Goal: Task Accomplishment & Management: Complete application form

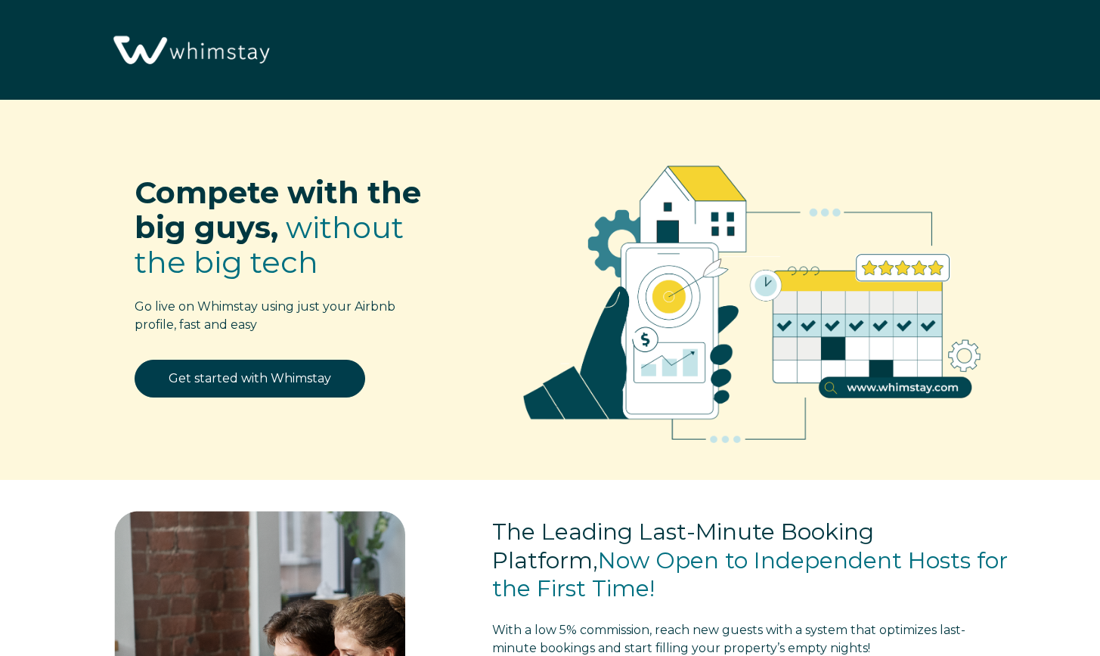
select select "US"
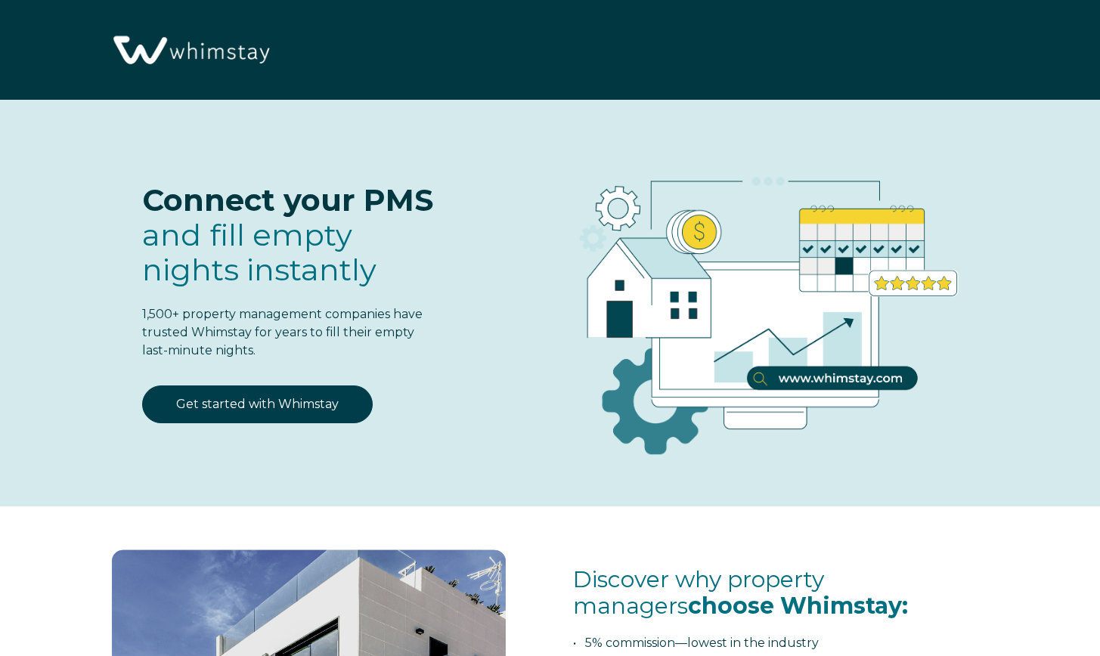
select select "US"
select select "Standard"
click at [324, 411] on link "Get started with Whimstay" at bounding box center [257, 405] width 231 height 38
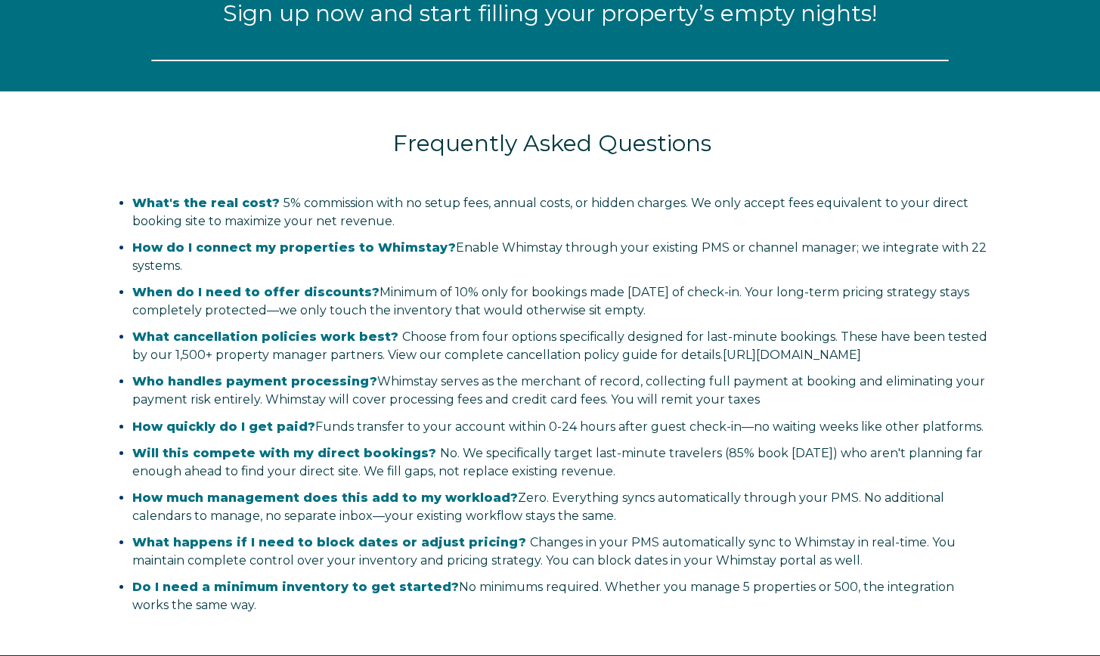
select select "US"
select select "Standard"
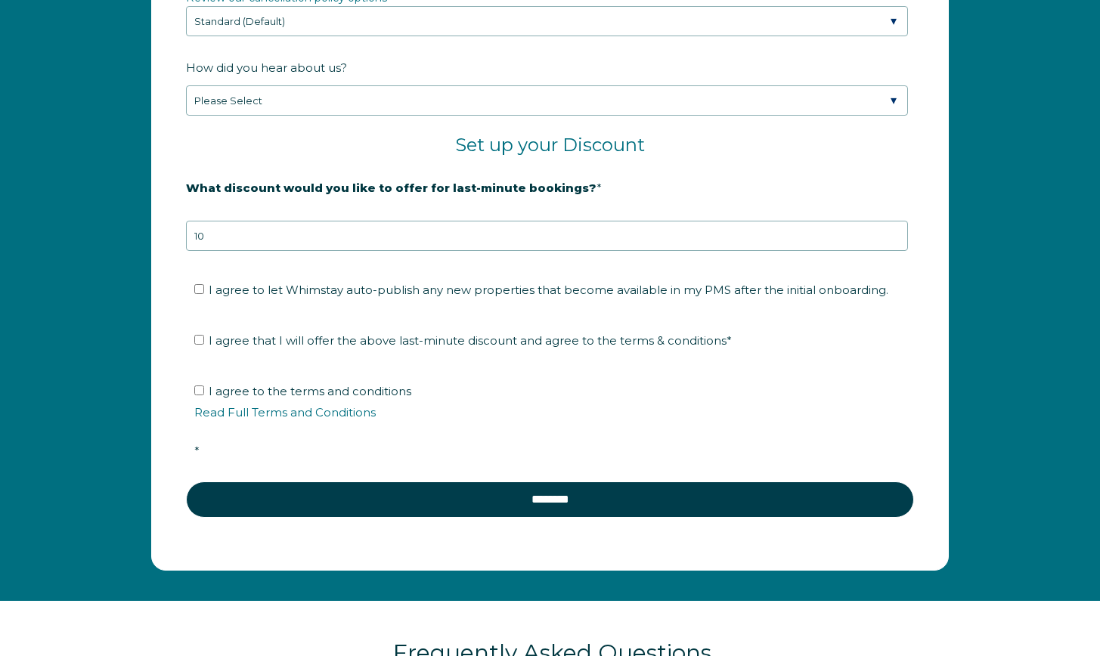
scroll to position [2438, 0]
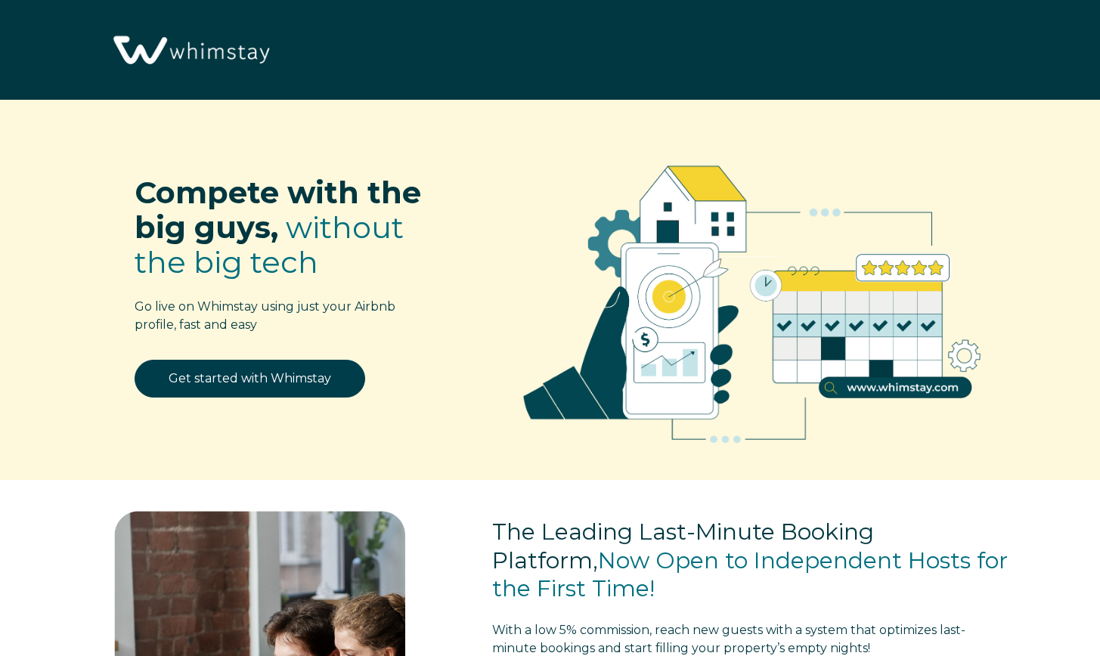
select select "US"
click at [287, 377] on link "Get started with Whimstay" at bounding box center [250, 379] width 231 height 38
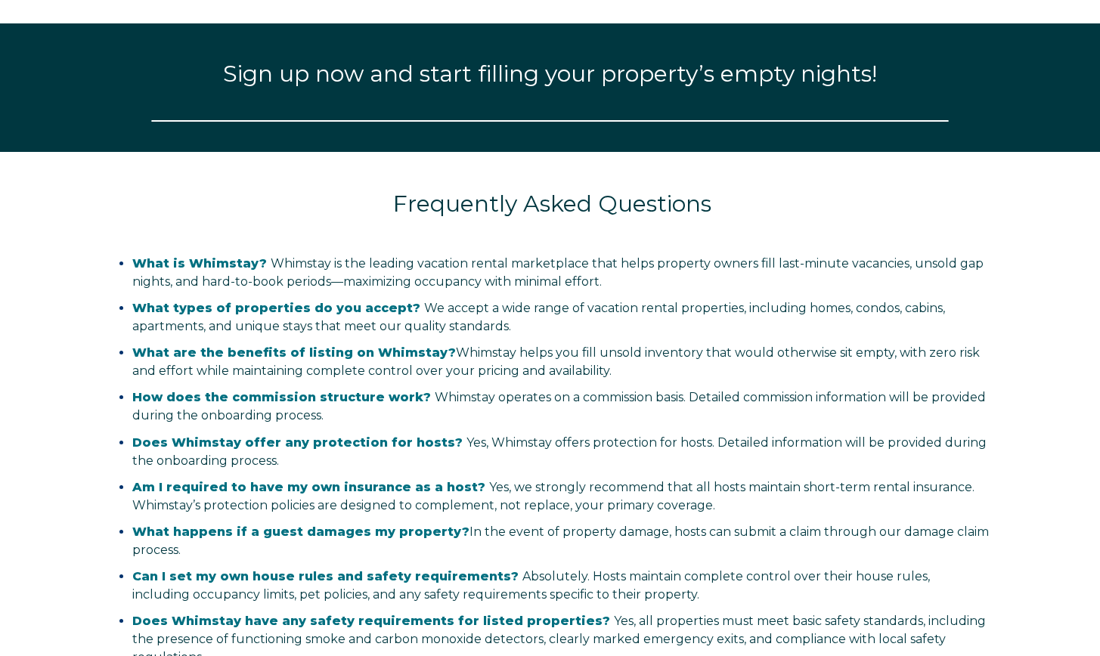
select select "US"
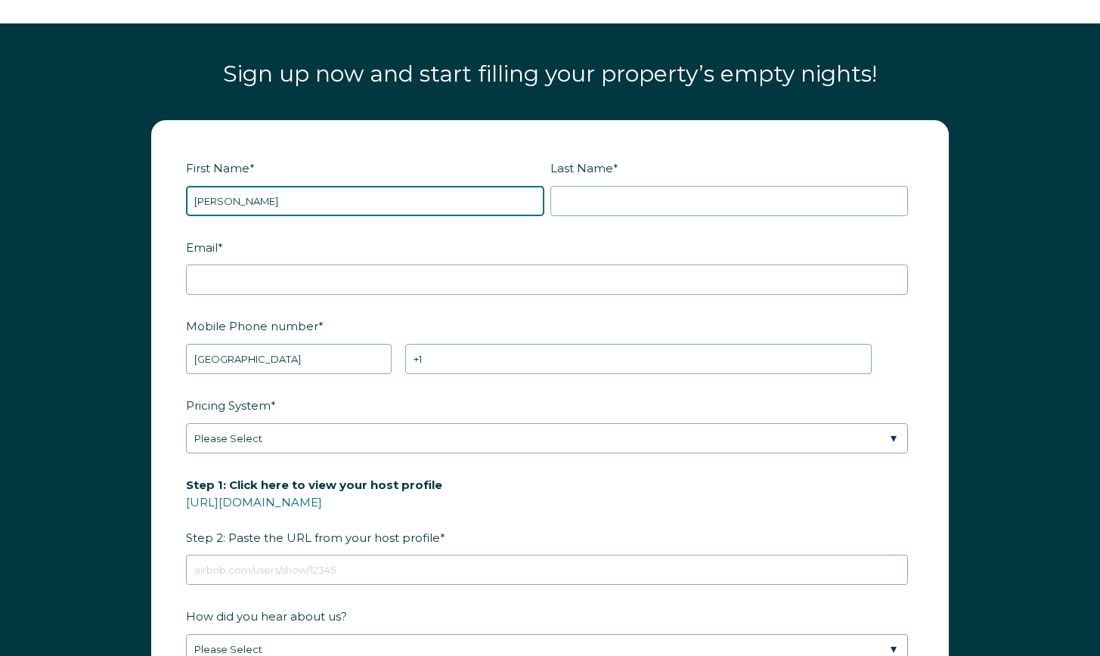
type input "[PERSON_NAME]"
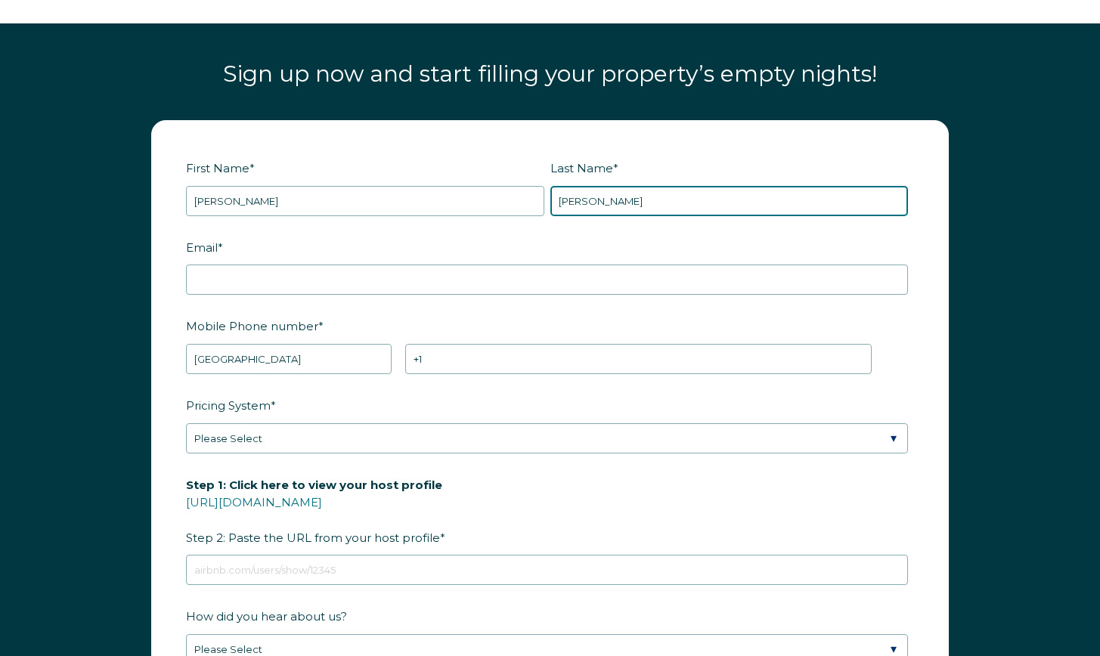
type input "Cardenas"
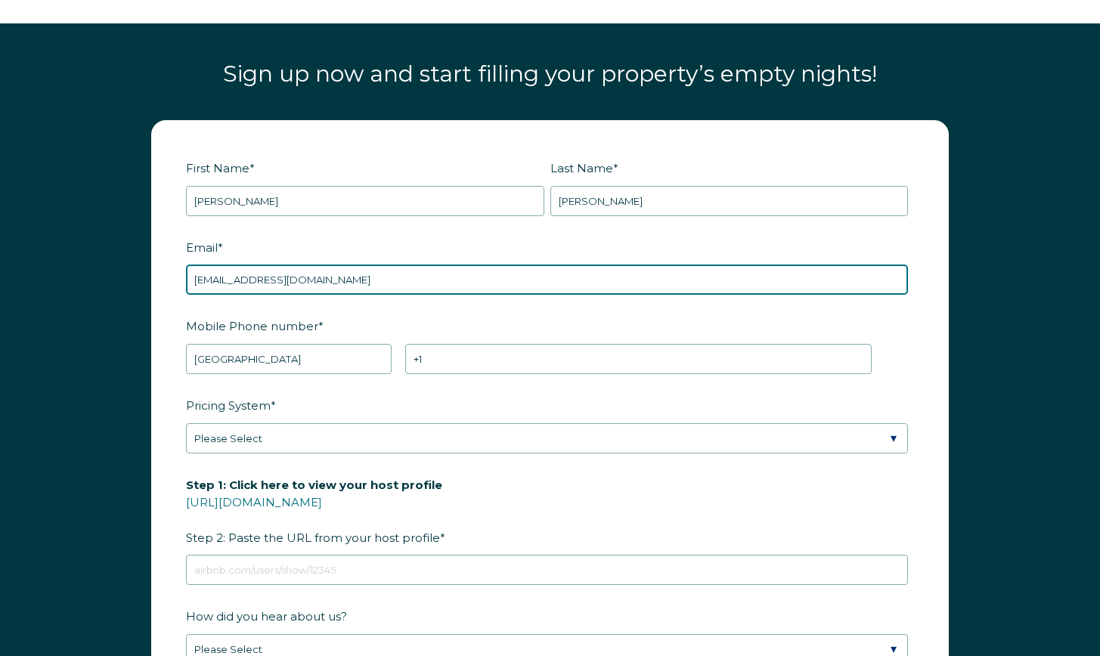
type input "theacreguys@gmail.com"
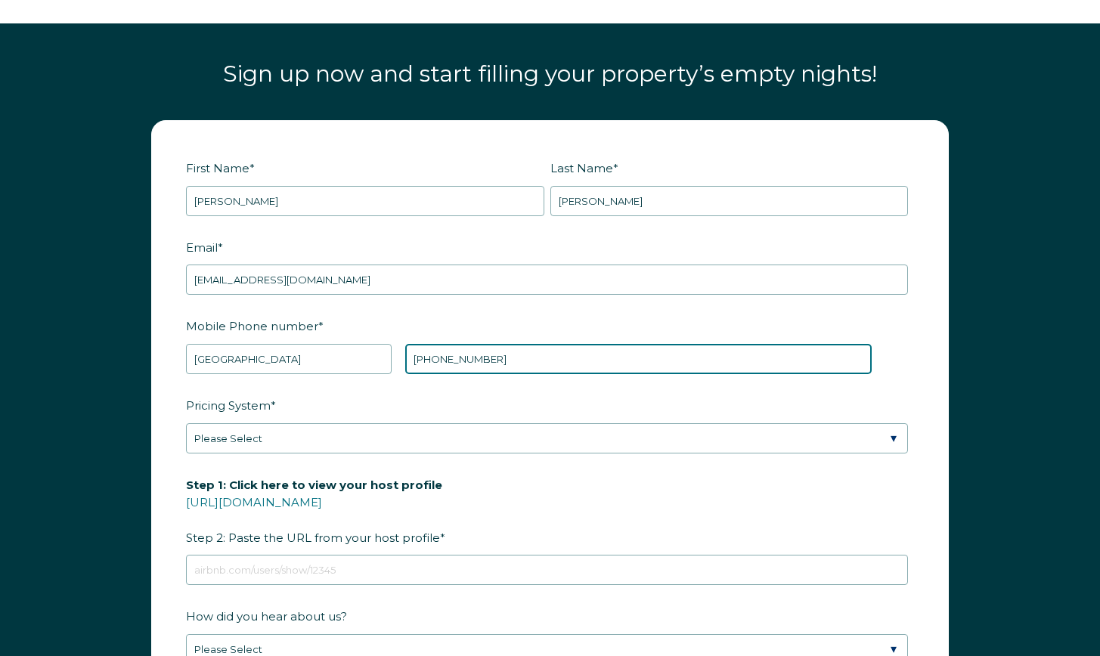
type input "+1 8572345589"
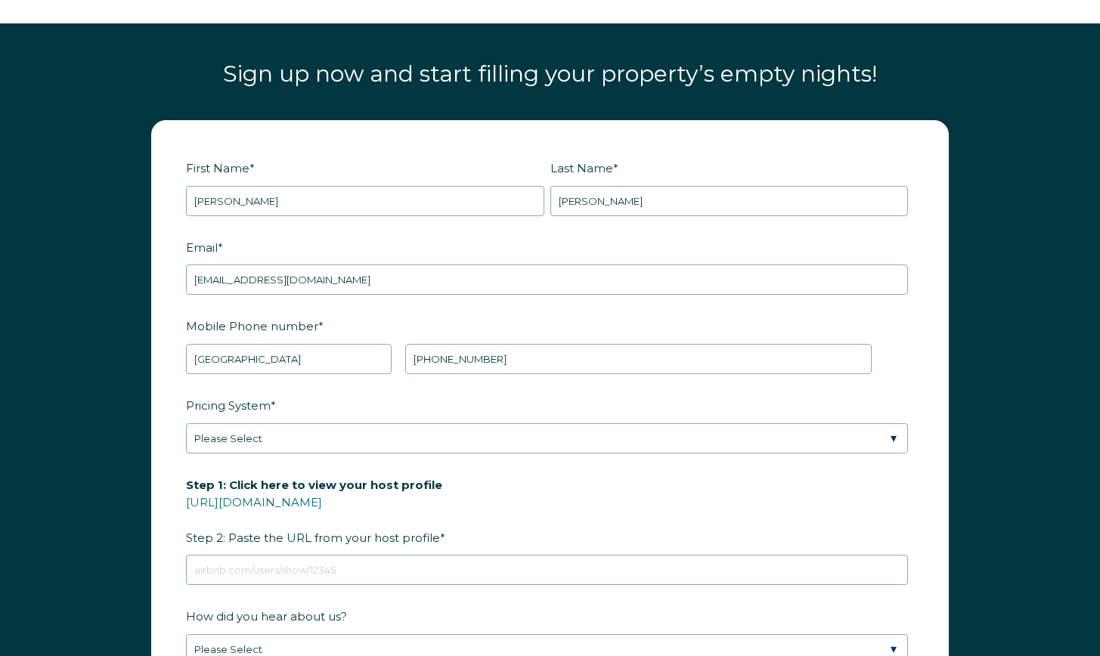
click at [482, 324] on fieldset "Mobile Phone number * * Afghanistan (‫افغانستان‬‎) Albania (Shqipëri) Algeria (…" at bounding box center [550, 352] width 728 height 79
click at [452, 420] on form "First Name * Kevin Last Name * Cardenas RBO Token Company ID Referrer Code Dial…" at bounding box center [550, 471] width 796 height 701
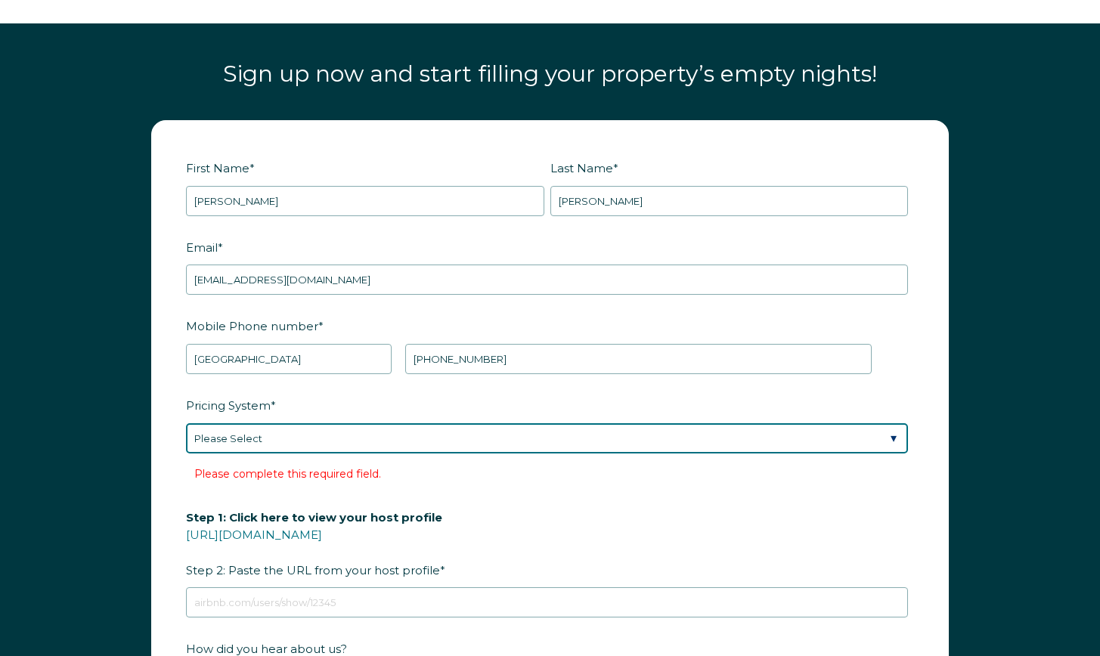
select select "PriceLabs"
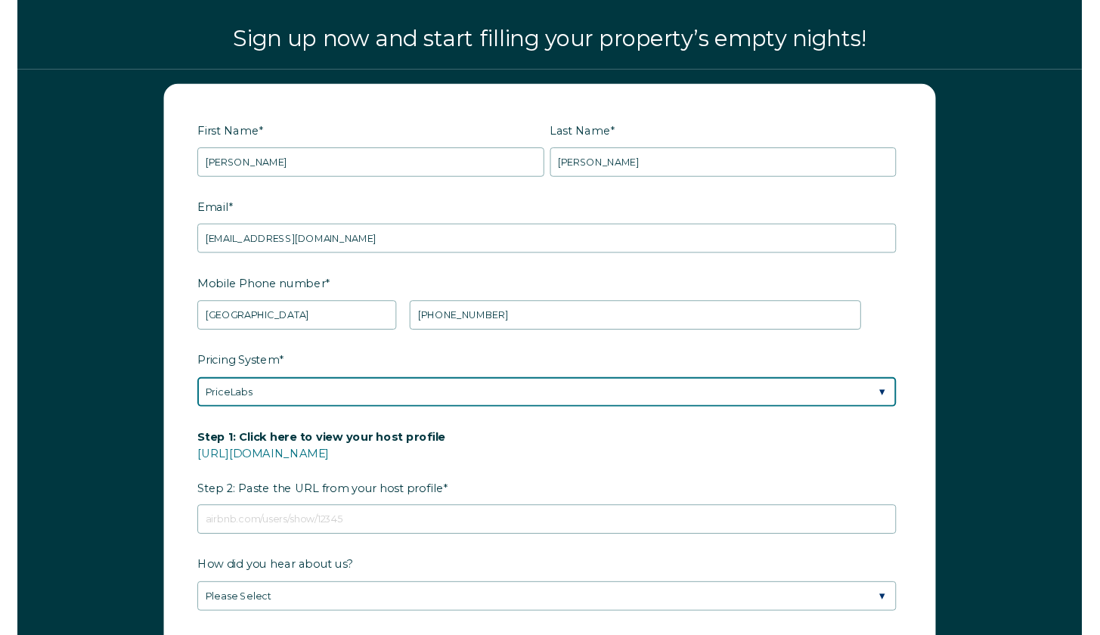
scroll to position [1805, 0]
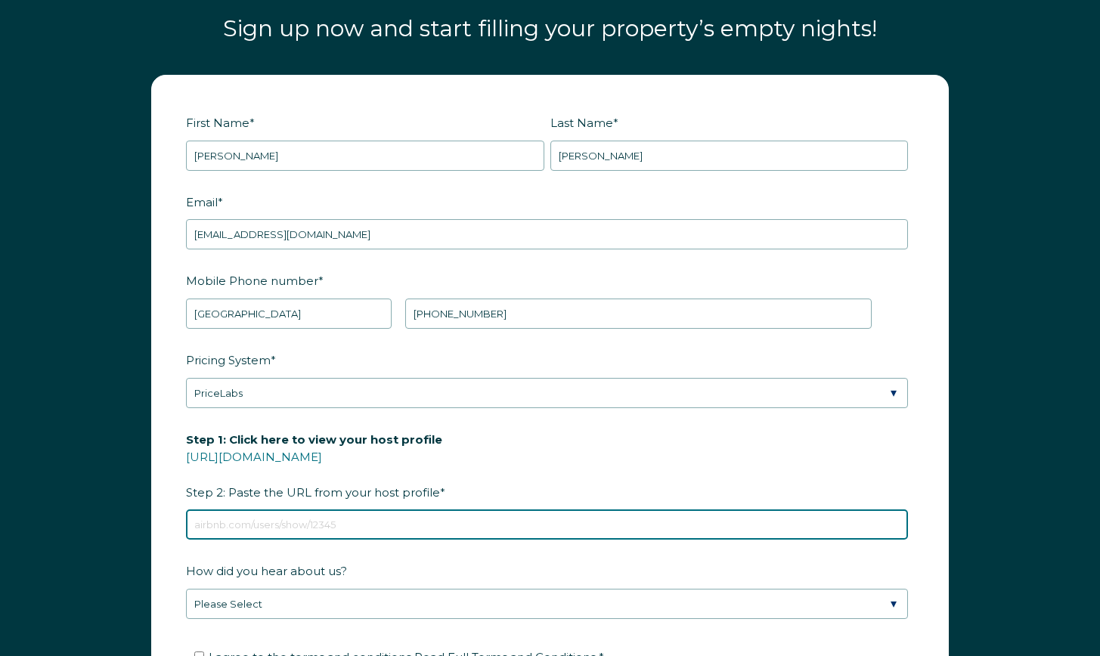
click at [451, 510] on input "Step 1: Click here to view your host profile https://www.airbnb.com/users/show/…" at bounding box center [547, 525] width 722 height 30
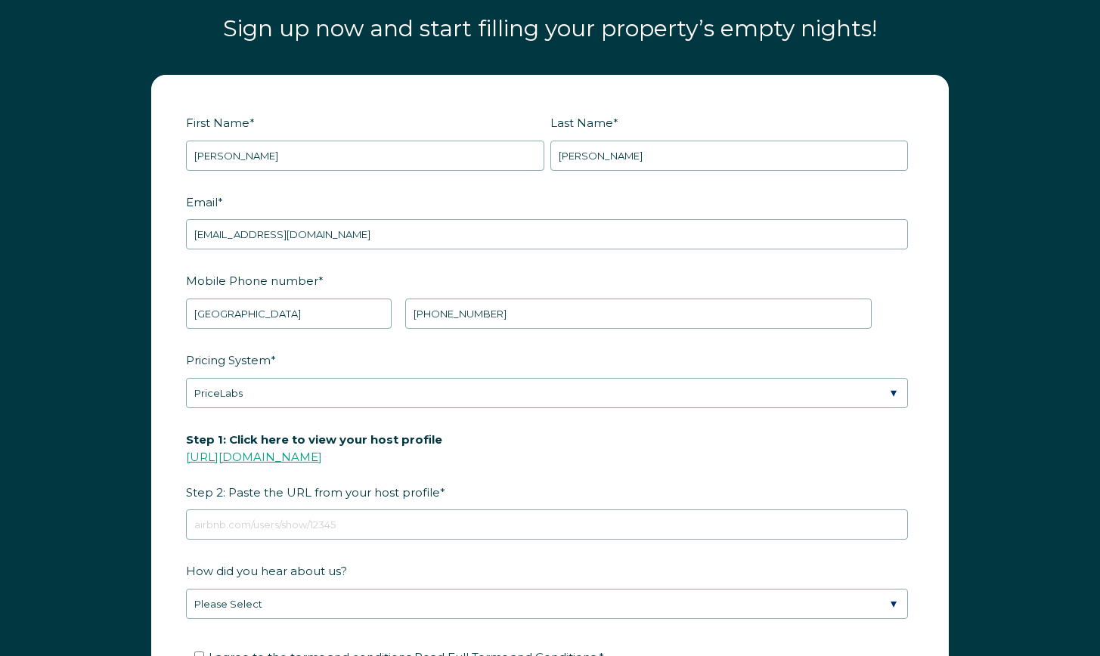
click at [322, 450] on link "https://www.airbnb.com/users/show/" at bounding box center [254, 457] width 136 height 14
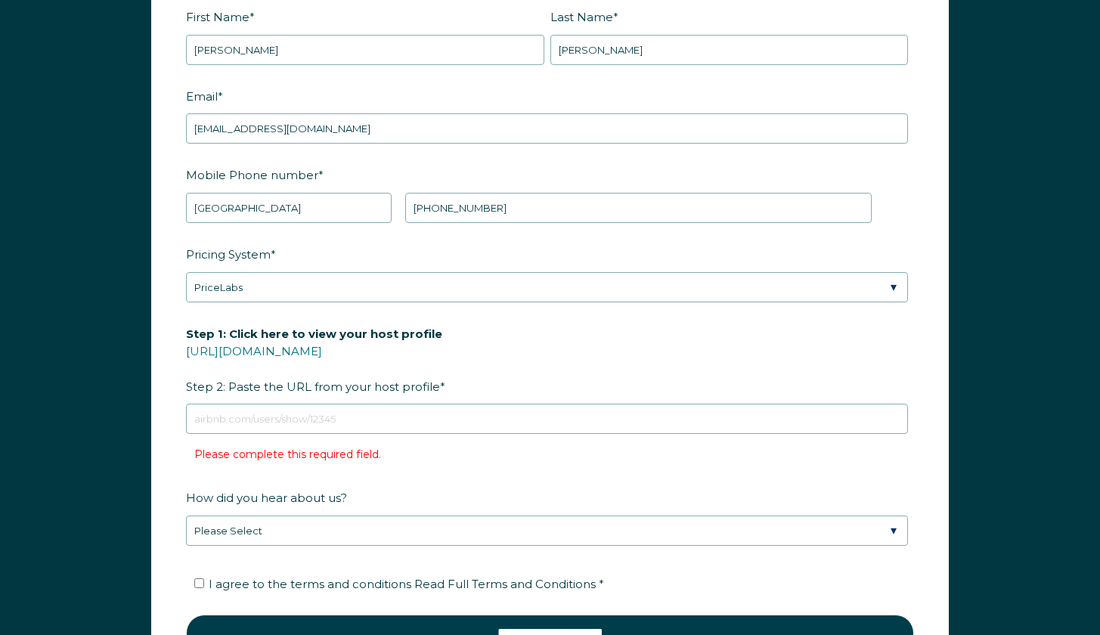
scroll to position [1933, 0]
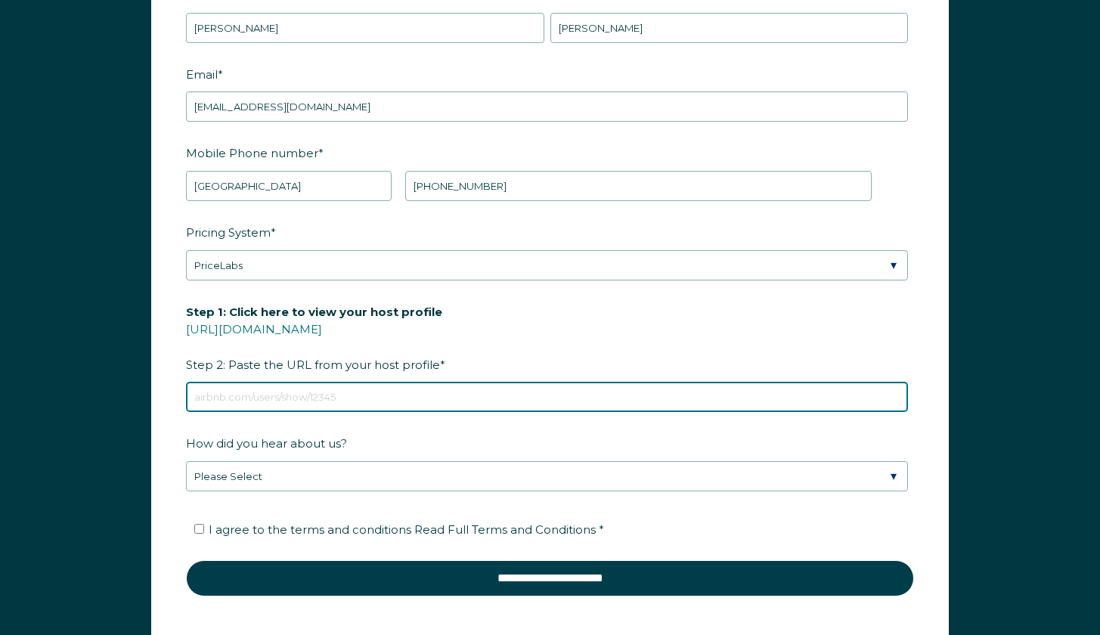
click at [318, 399] on input "Step 1: Click here to view your host profile https://www.airbnb.com/users/show/…" at bounding box center [547, 397] width 722 height 30
paste input "https://www.airbnb.com/users/show/52255767"
type input "https://www.airbnb.com/users/show/52255767"
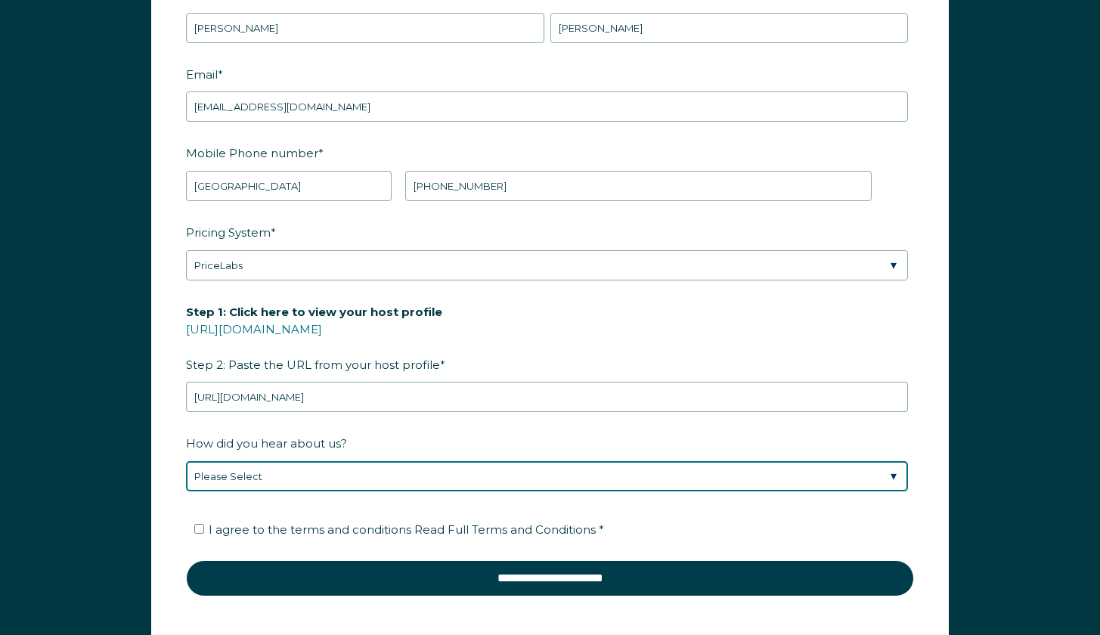
select select "Podcast"
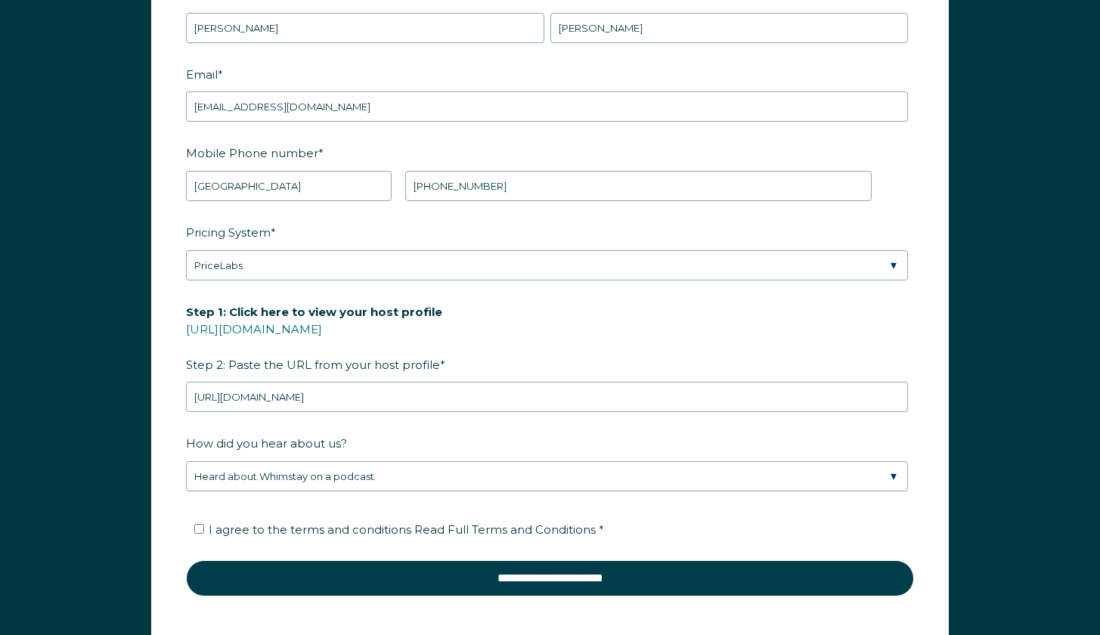
click at [202, 528] on input "I agree to the terms and conditions Read Full Terms and Conditions *" at bounding box center [199, 529] width 10 height 10
checkbox input "true"
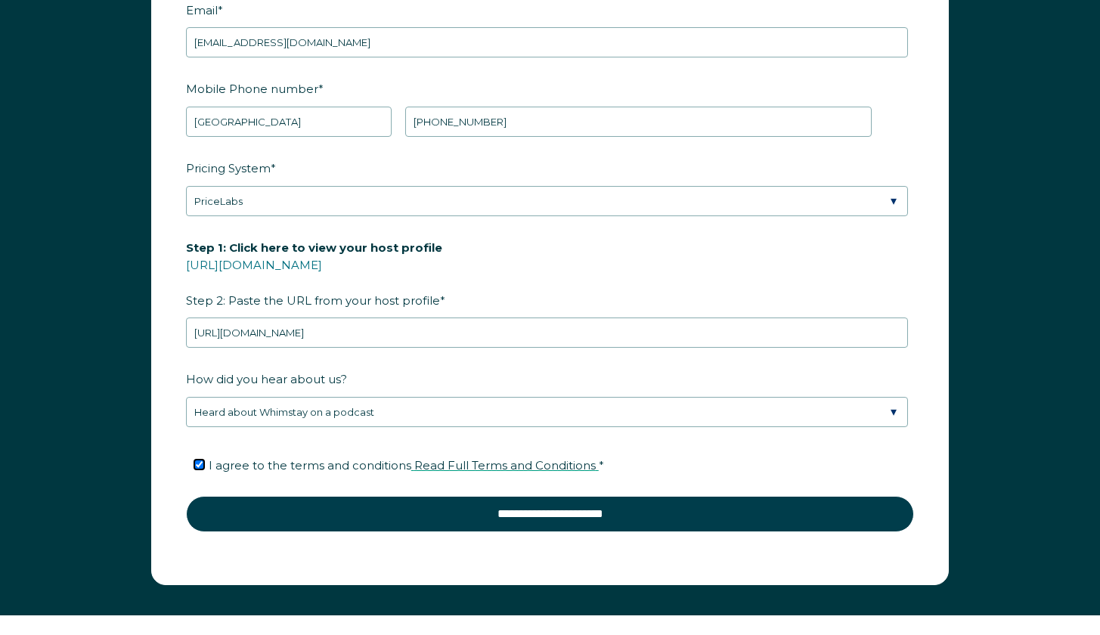
scroll to position [2026, 0]
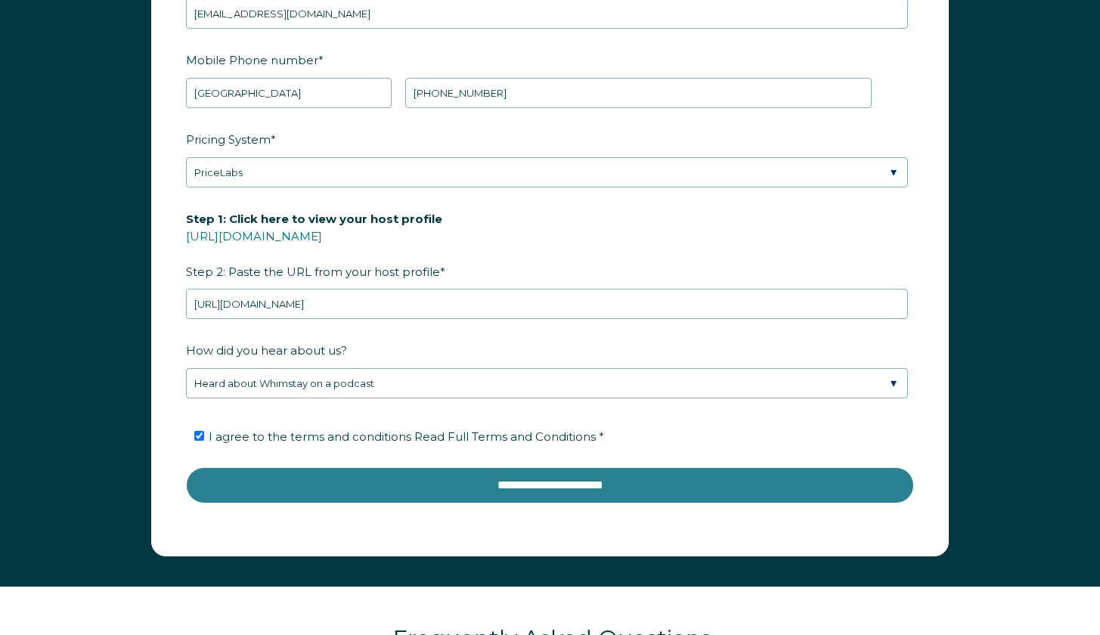
click at [529, 481] on input "**********" at bounding box center [550, 485] width 728 height 36
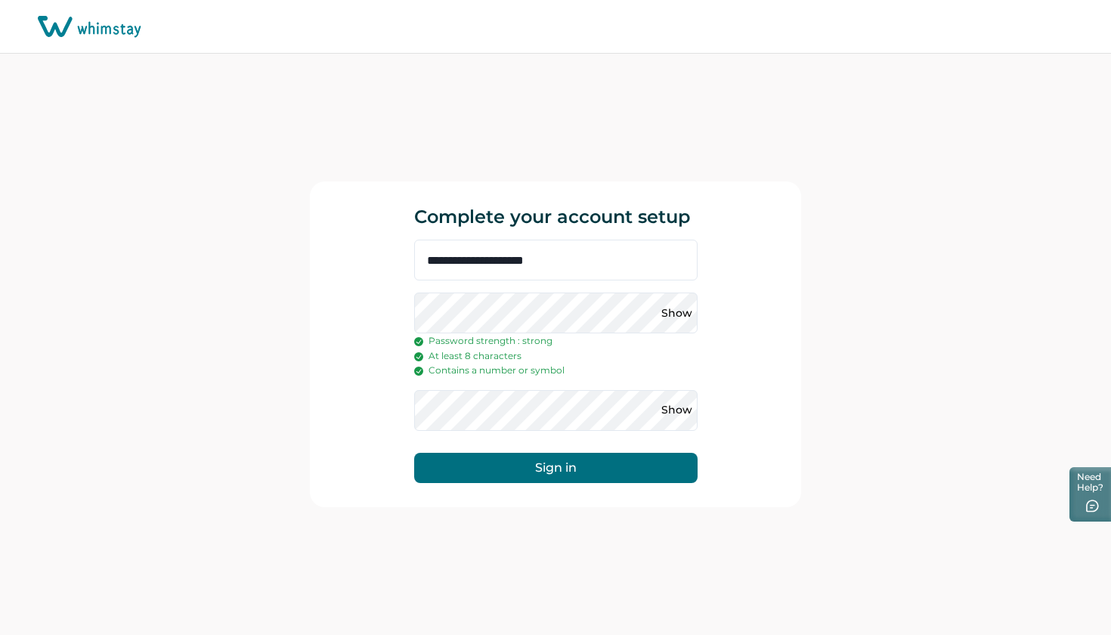
click at [510, 459] on button "Sign in" at bounding box center [556, 468] width 284 height 30
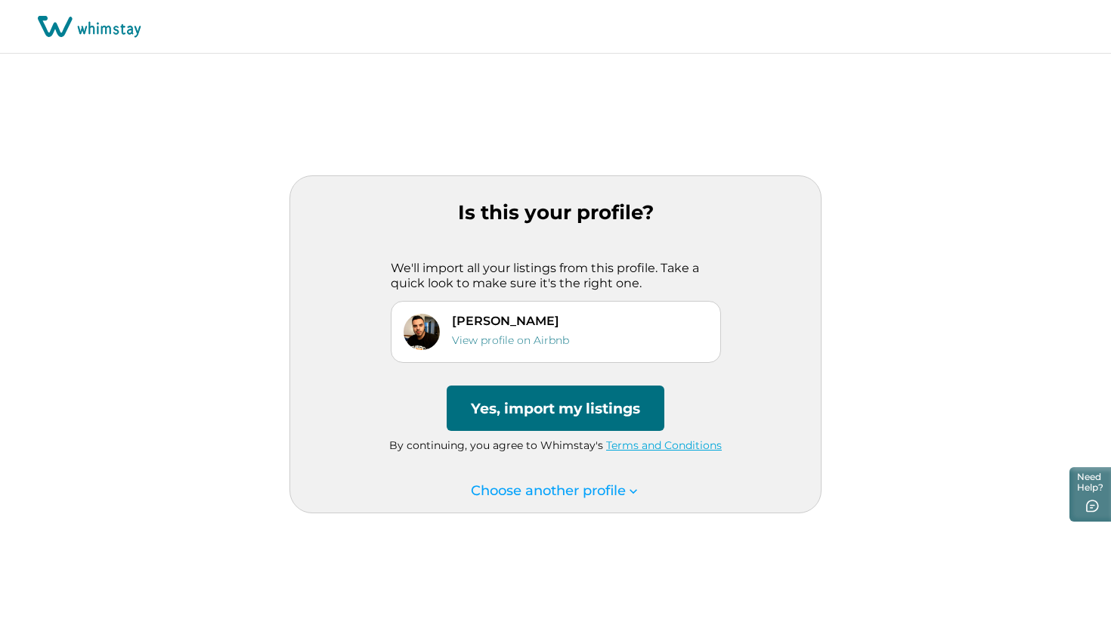
click at [595, 407] on button "Yes, import my listings" at bounding box center [556, 408] width 218 height 45
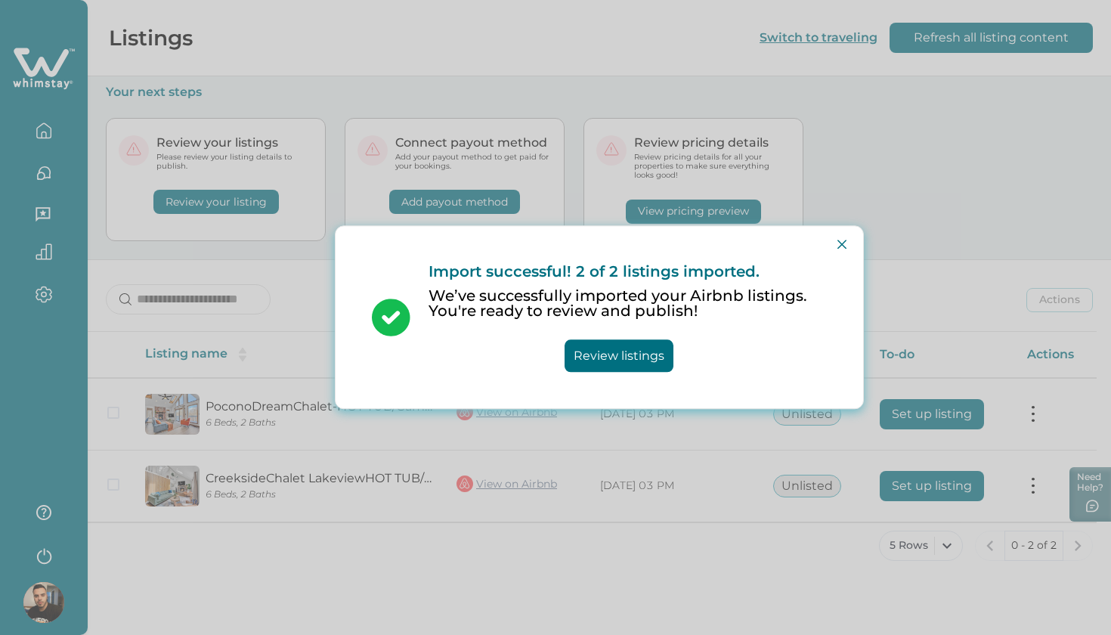
click at [649, 359] on button "Review listings" at bounding box center [619, 356] width 109 height 33
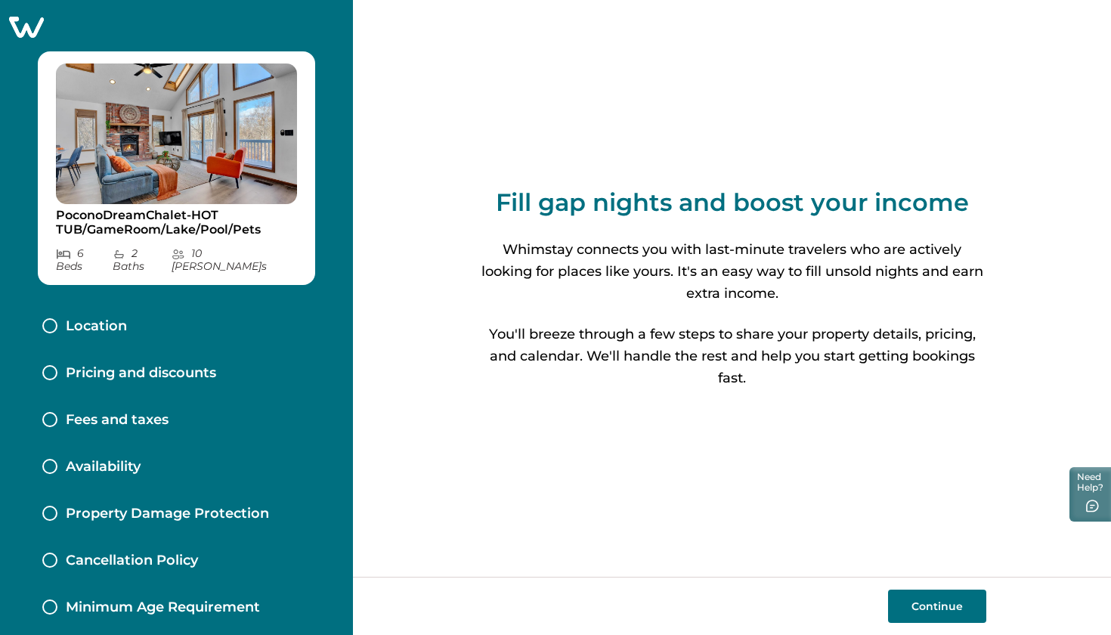
click at [898, 597] on button "Continue" at bounding box center [937, 606] width 98 height 33
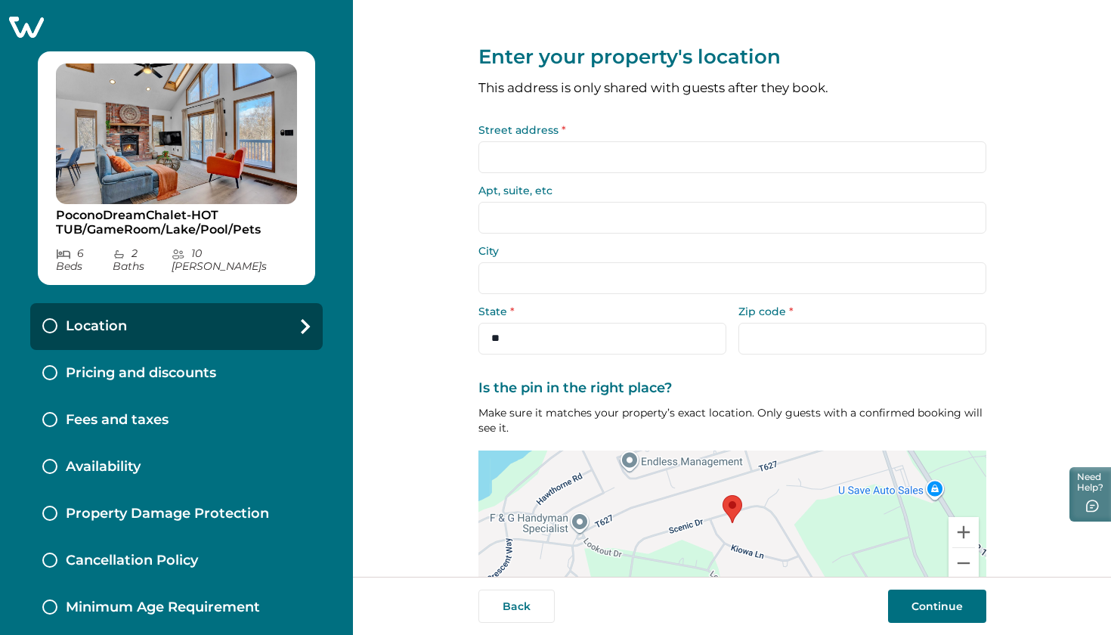
click at [620, 160] on input "Street address *" at bounding box center [733, 157] width 508 height 32
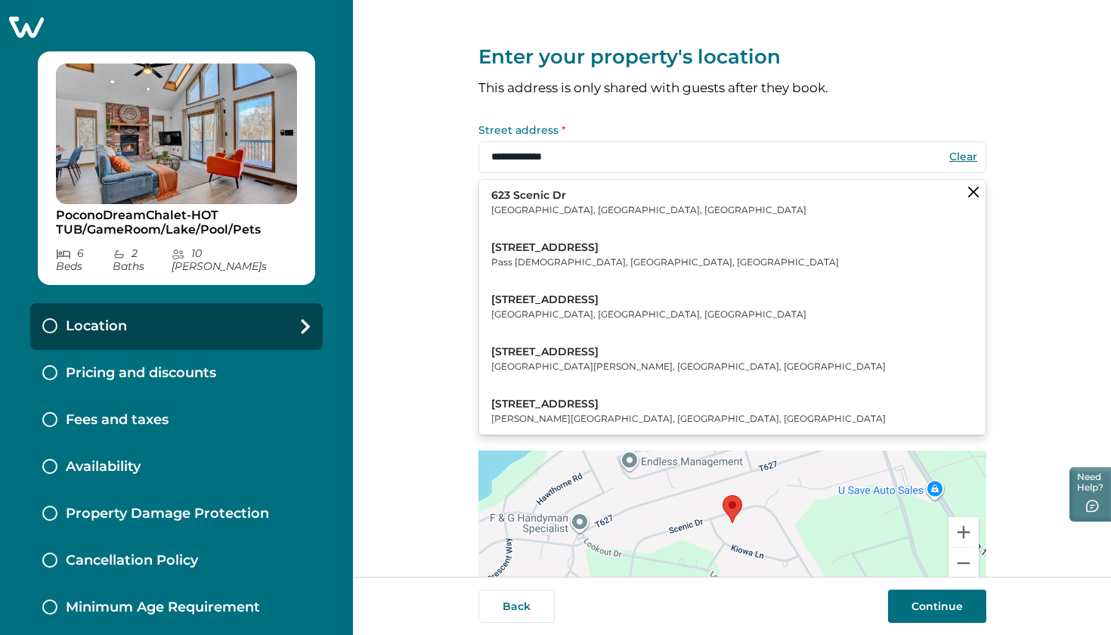
click at [575, 165] on input "**********" at bounding box center [733, 157] width 508 height 32
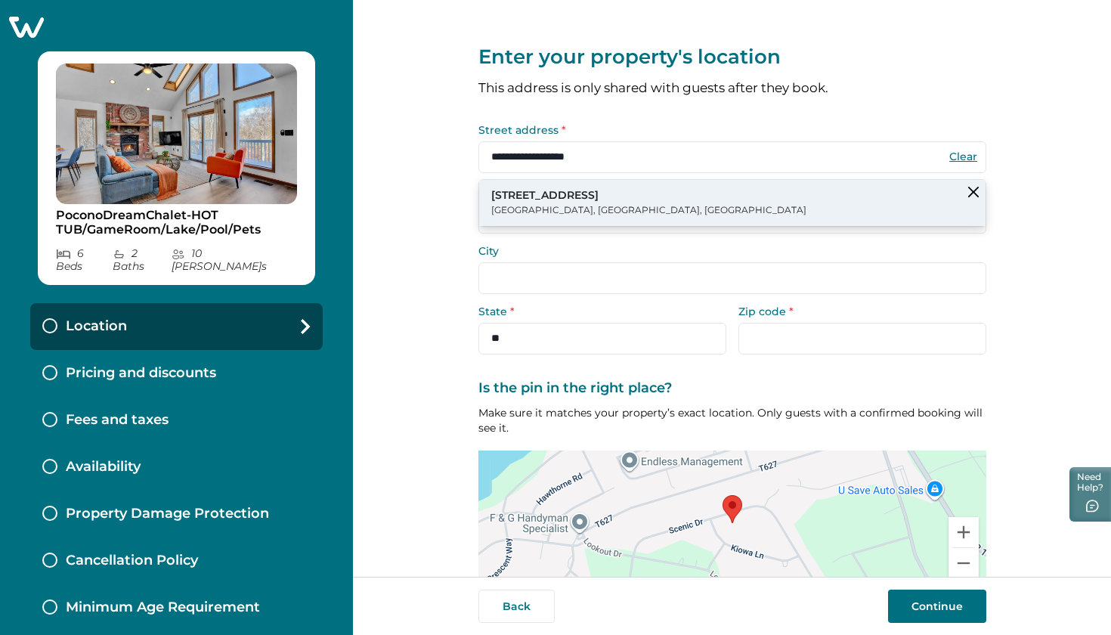
drag, startPoint x: 575, startPoint y: 165, endPoint x: 549, endPoint y: 195, distance: 40.2
click at [549, 195] on p "[STREET_ADDRESS]" at bounding box center [648, 195] width 315 height 15
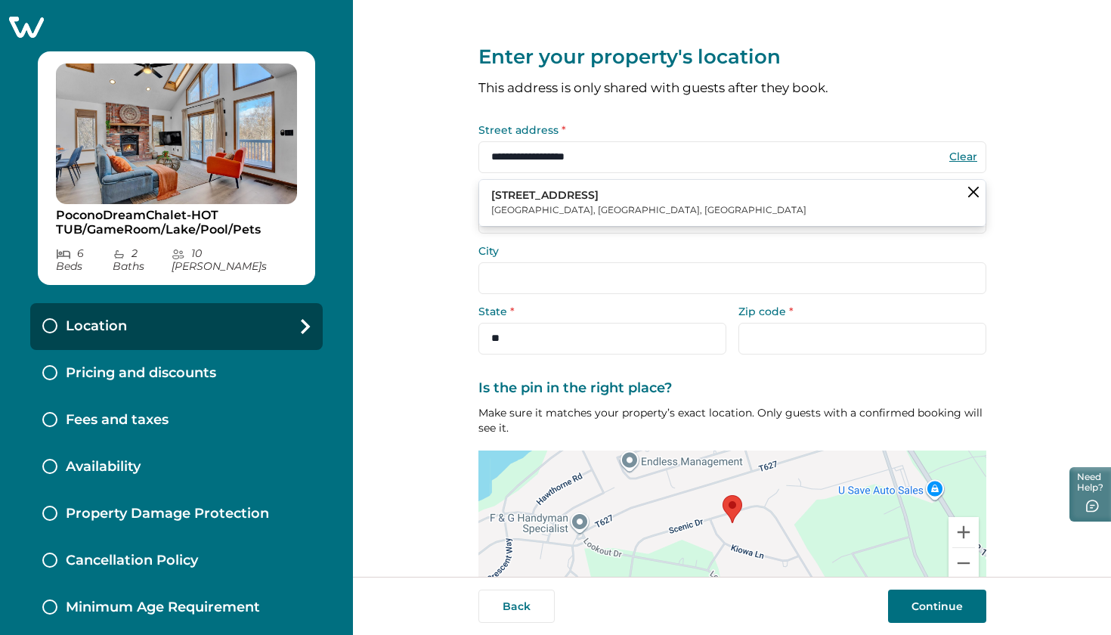
type input "**********"
select select "**"
type input "*****"
